Goal: Find specific page/section: Find specific page/section

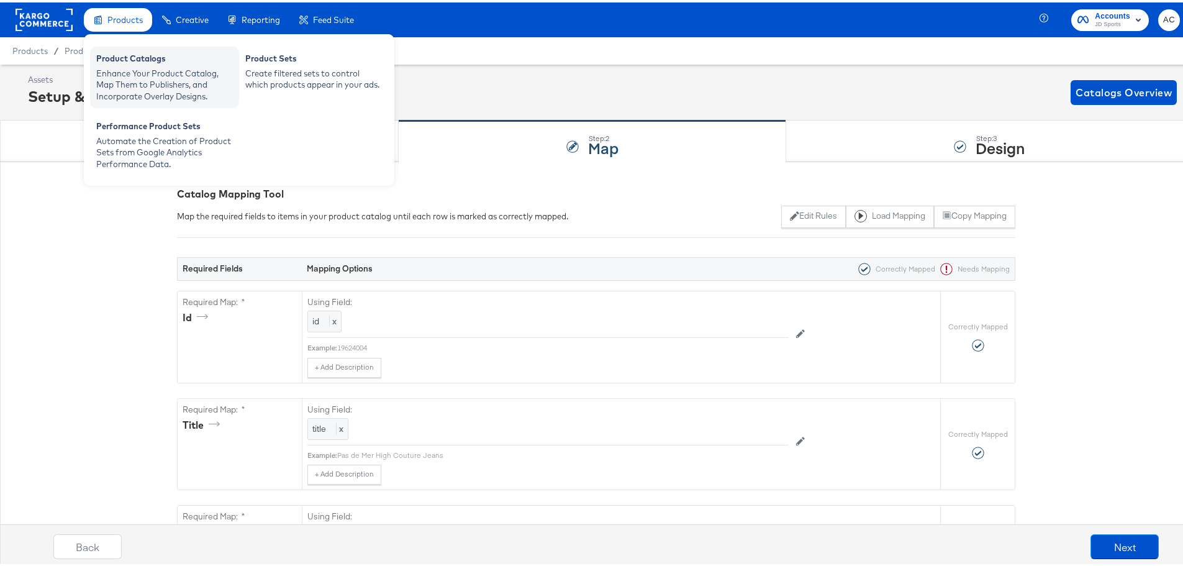
click at [148, 58] on div "Product Catalogs" at bounding box center [164, 57] width 137 height 15
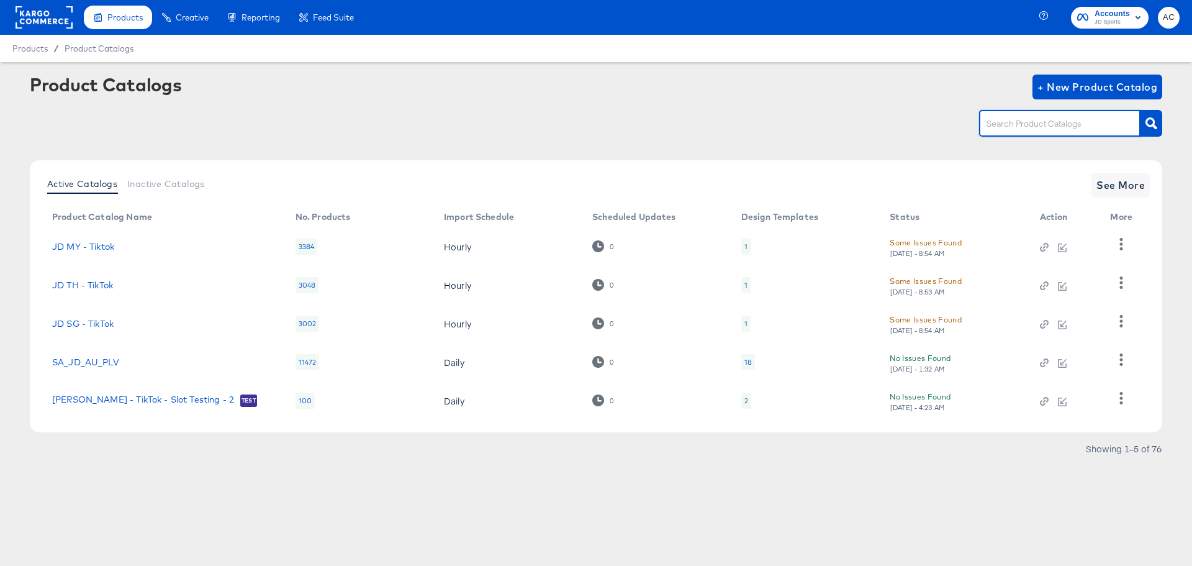
click at [1081, 128] on input "text" at bounding box center [1050, 124] width 132 height 14
type input "size"
click at [1105, 202] on div "Active Catalogs Inactive Catalogs See More Product Catalog Name No. Products Im…" at bounding box center [596, 296] width 1132 height 272
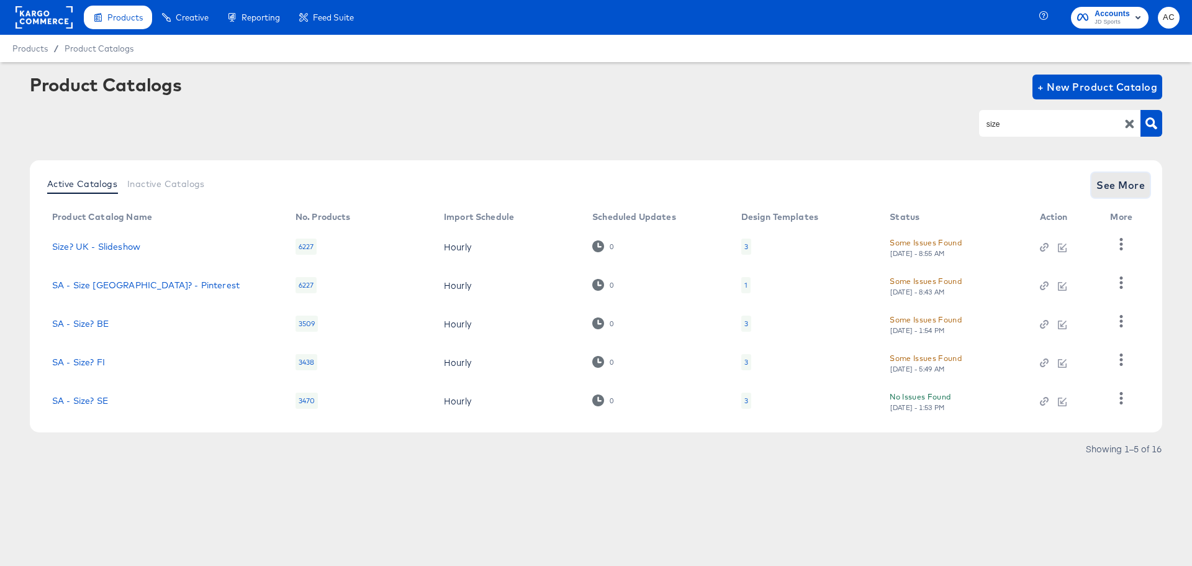
click at [1107, 181] on span "See More" at bounding box center [1120, 184] width 48 height 17
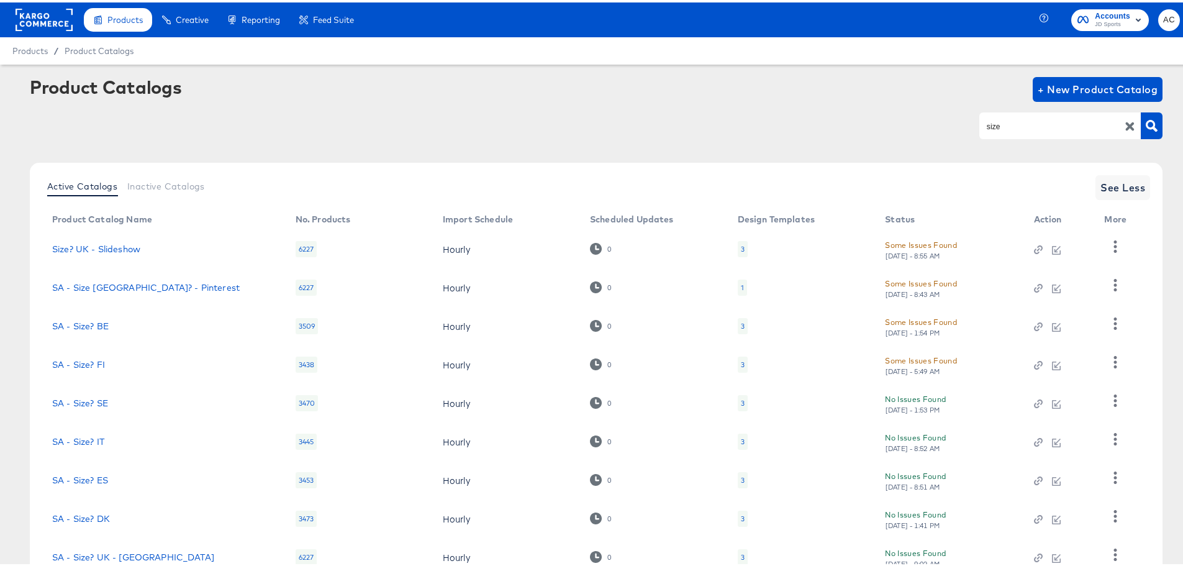
scroll to position [129, 0]
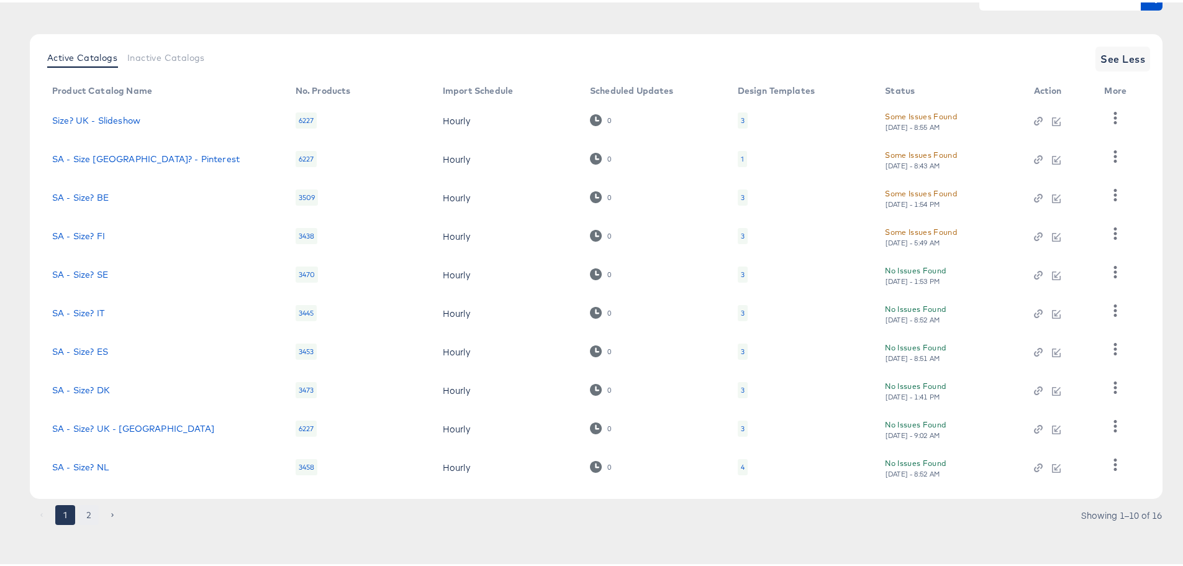
click at [86, 518] on div "1 2 Showing 1–10 of 16" at bounding box center [596, 519] width 1132 height 20
click at [86, 518] on button "2" at bounding box center [89, 512] width 20 height 20
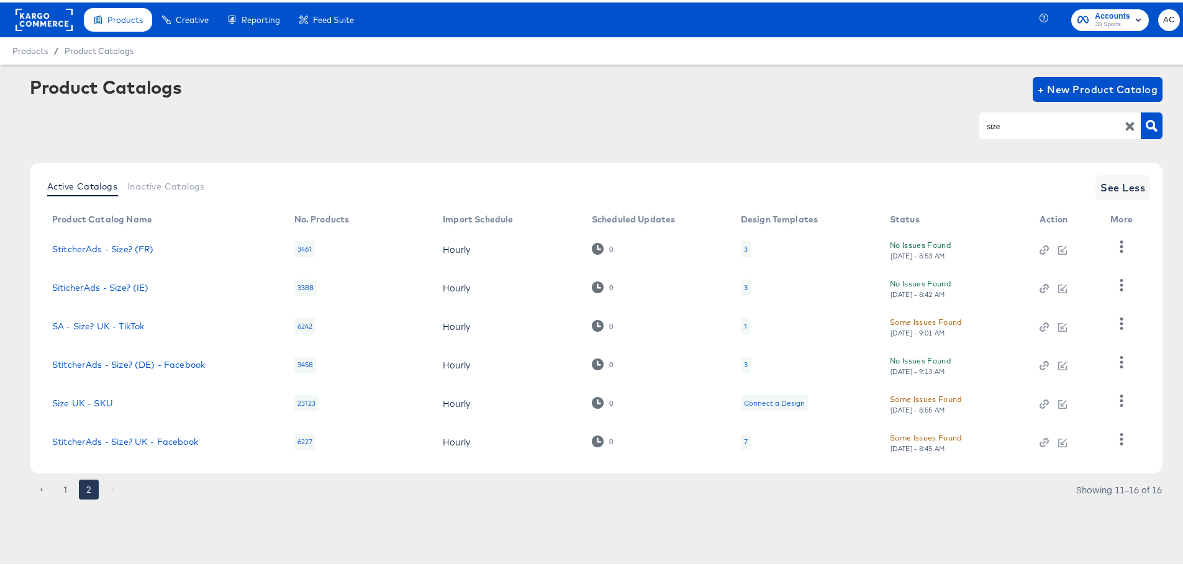
scroll to position [0, 0]
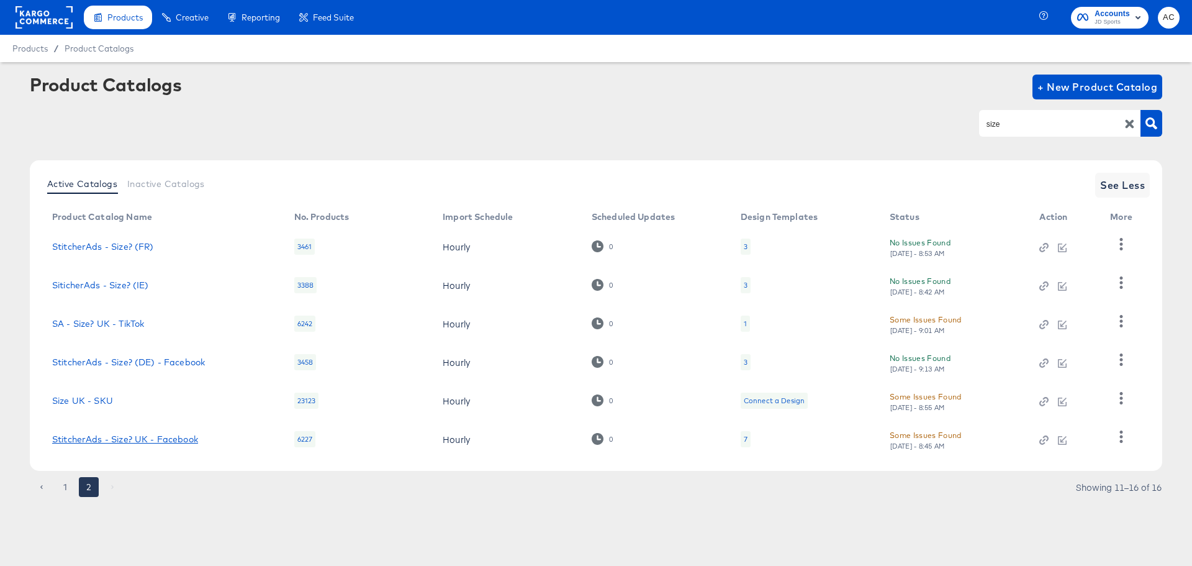
click at [110, 439] on link "StitcherAds - Size? UK - Facebook" at bounding box center [125, 439] width 146 height 10
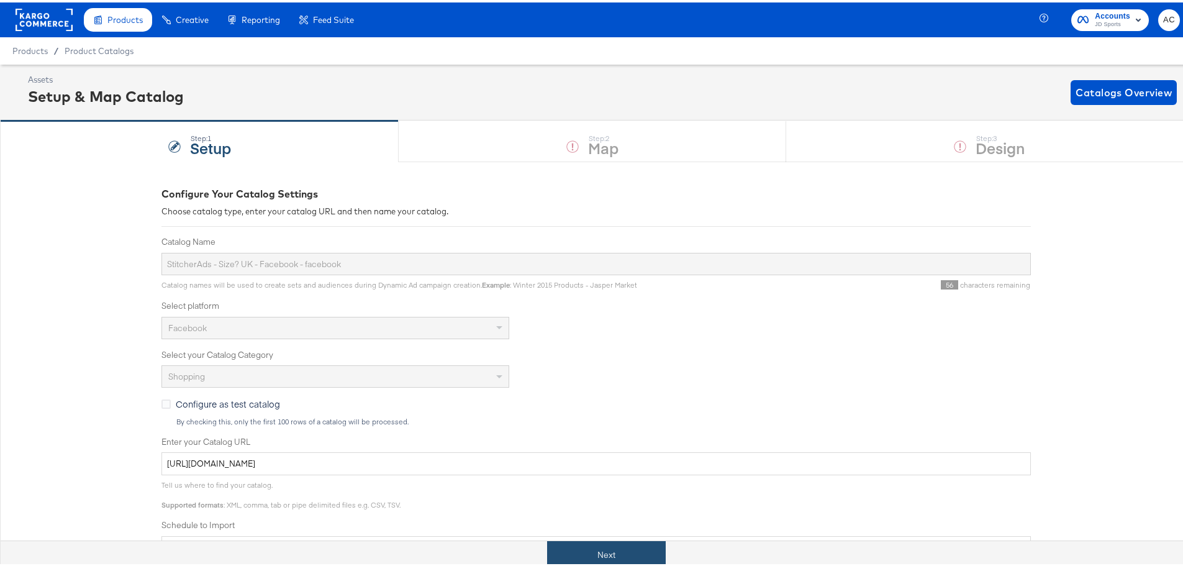
click at [585, 547] on button "Next" at bounding box center [606, 552] width 119 height 28
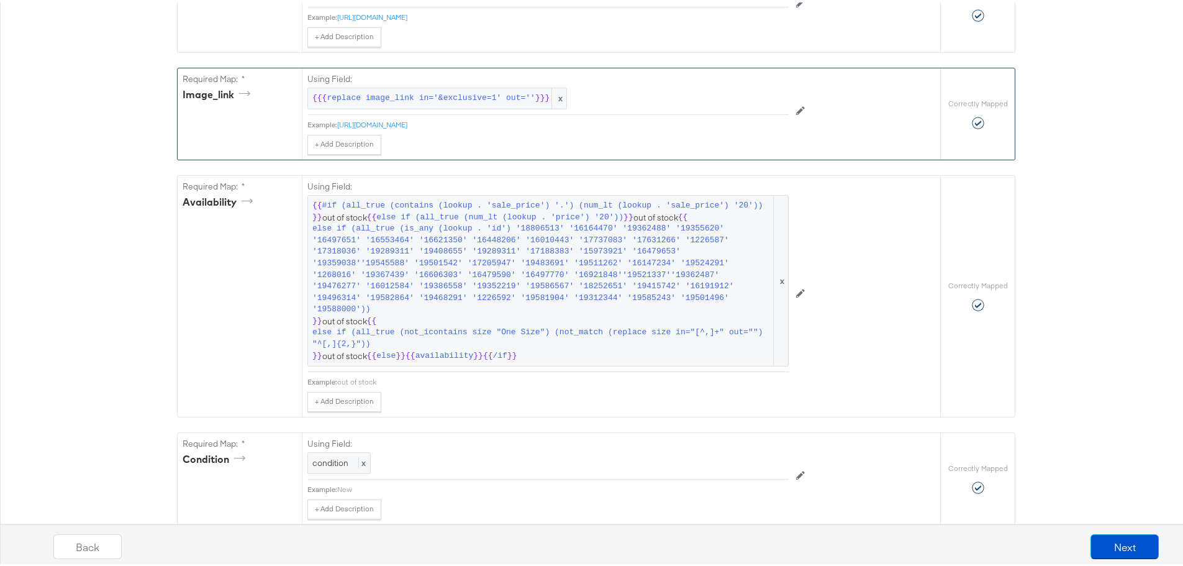
scroll to position [760, 0]
